Goal: Task Accomplishment & Management: Use online tool/utility

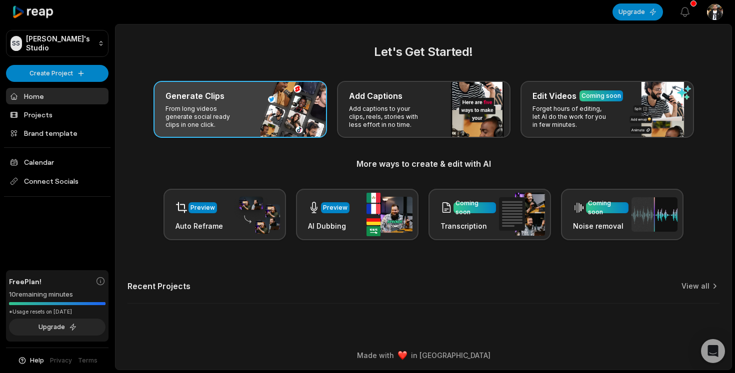
click at [233, 118] on p "From long videos generate social ready clips in one click." at bounding box center [203, 117] width 77 height 24
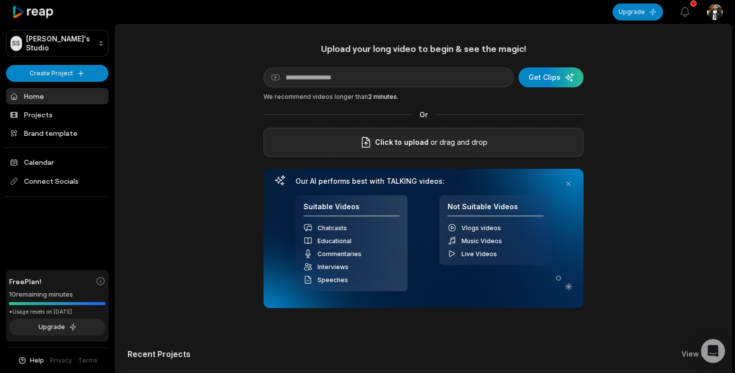
click at [384, 138] on span "Click to upload" at bounding box center [401, 142] width 53 height 12
click at [0, 0] on input "Click to upload" at bounding box center [0, 0] width 0 height 0
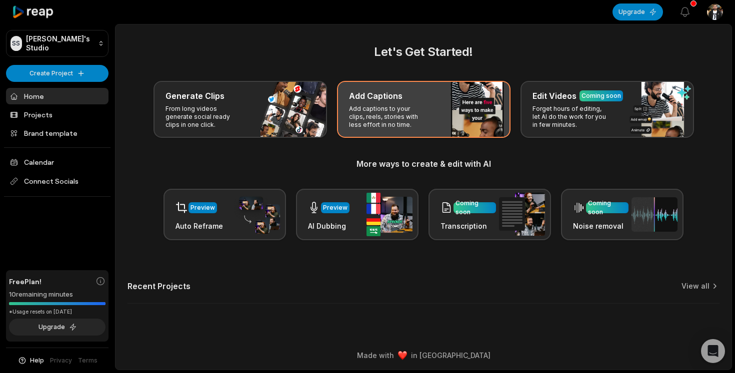
click at [394, 120] on p "Add captions to your clips, reels, stories with less effort in no time." at bounding box center [387, 117] width 77 height 24
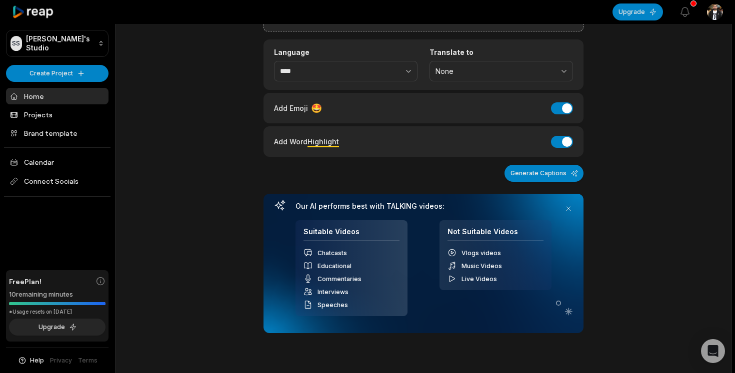
scroll to position [89, 0]
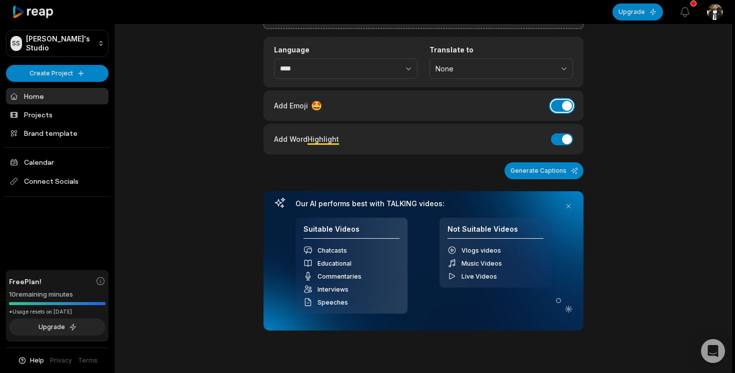
click at [558, 110] on button "Add Emoji" at bounding box center [562, 106] width 22 height 12
click at [562, 146] on div "Add Word Highlight Add Word Highlight" at bounding box center [423, 139] width 320 height 30
click at [552, 171] on button "Generate Captions" at bounding box center [543, 170] width 79 height 17
click at [552, 171] on div "Generate Captions" at bounding box center [423, 170] width 320 height 17
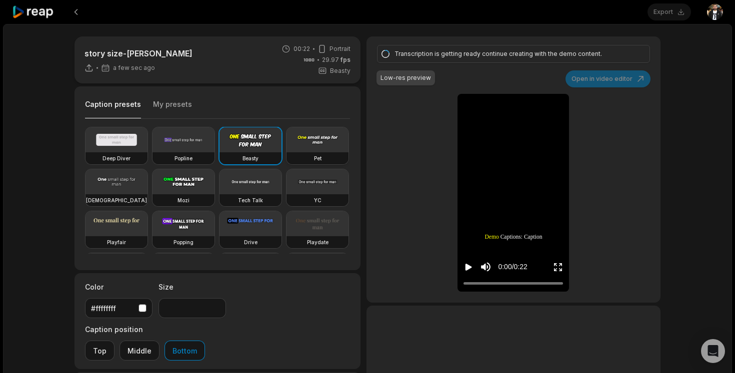
click at [309, 148] on video at bounding box center [317, 139] width 62 height 25
click at [141, 307] on div "button" at bounding box center [142, 308] width 8 height 8
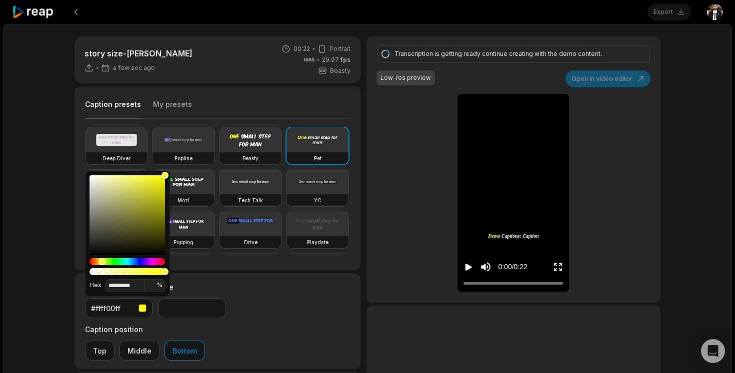
click at [186, 272] on div "story size-tonya parkar a few sec ago 00:22 Portrait 29.97 fps Beasty Caption p…" at bounding box center [217, 247] width 286 height 423
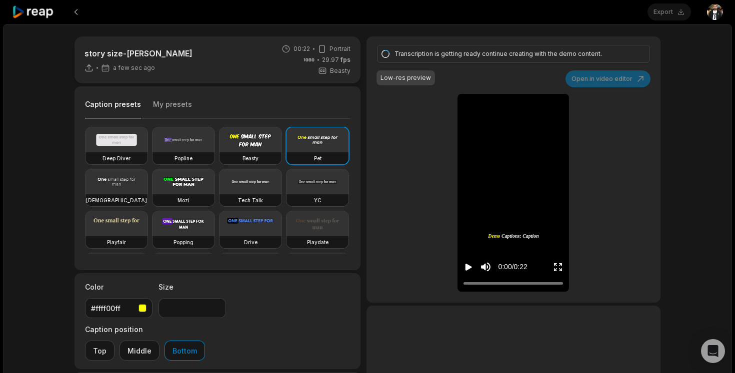
click at [281, 87] on div "Caption presets My presets Deep Diver Popline Beasty Pet Zen Mozi Tech Talk YC …" at bounding box center [217, 178] width 286 height 184
type input "**"
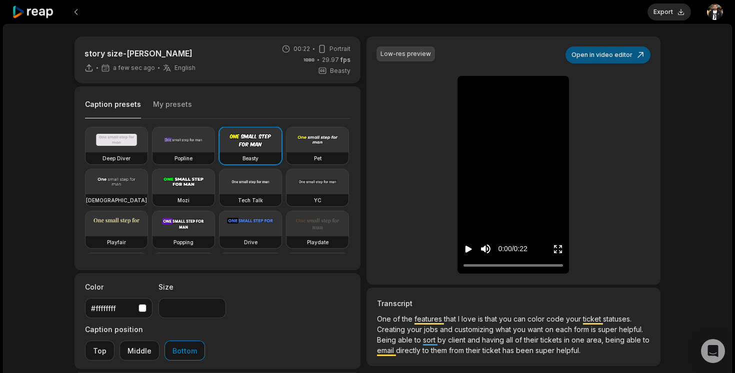
click at [616, 58] on button "Open in video editor" at bounding box center [607, 54] width 85 height 17
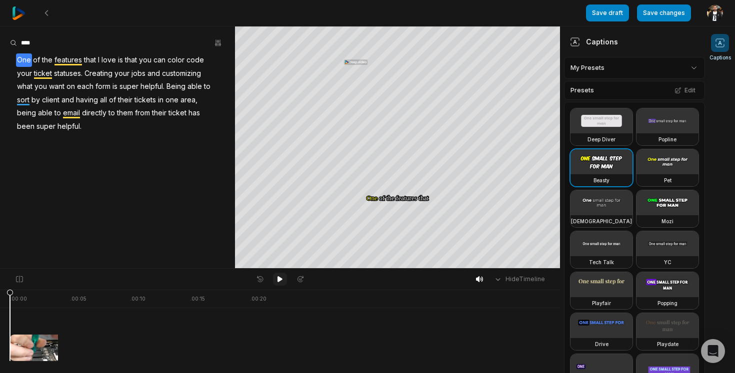
click at [278, 279] on icon at bounding box center [279, 279] width 5 height 6
click at [279, 279] on icon at bounding box center [279, 279] width 5 height 6
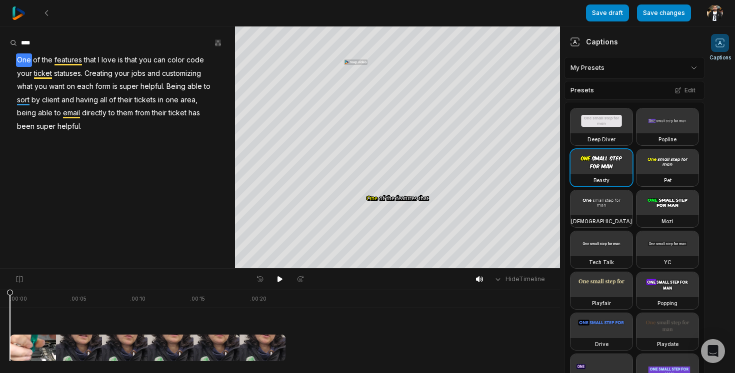
click at [598, 82] on div "Presets Edit" at bounding box center [634, 90] width 141 height 19
click at [279, 278] on icon at bounding box center [279, 279] width 5 height 6
click at [665, 162] on video at bounding box center [667, 161] width 62 height 25
click at [278, 279] on icon at bounding box center [279, 279] width 5 height 6
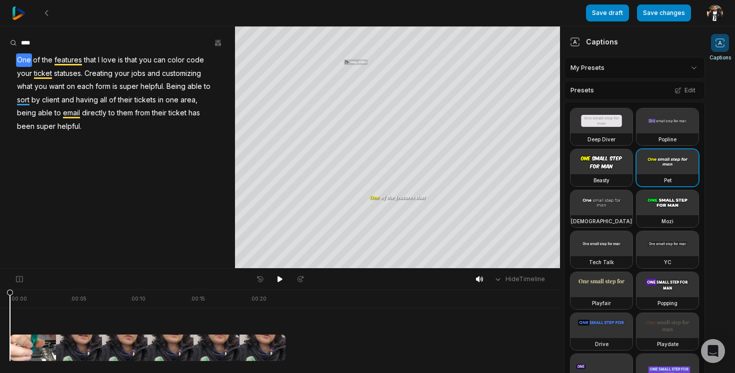
click at [279, 281] on icon at bounding box center [279, 279] width 5 height 6
click at [280, 280] on icon at bounding box center [279, 279] width 5 height 6
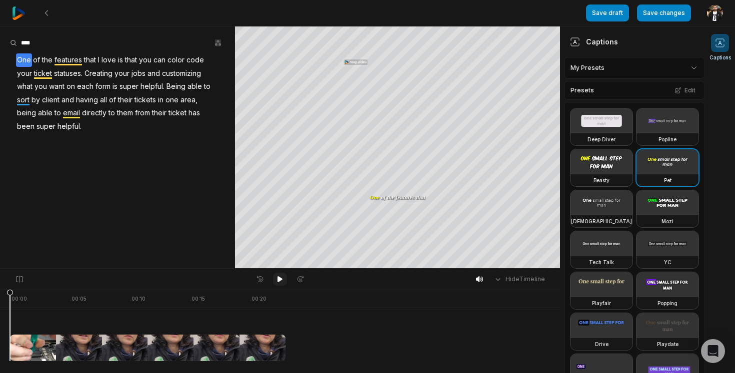
click at [278, 280] on icon at bounding box center [279, 279] width 5 height 6
